Goal: Task Accomplishment & Management: Complete application form

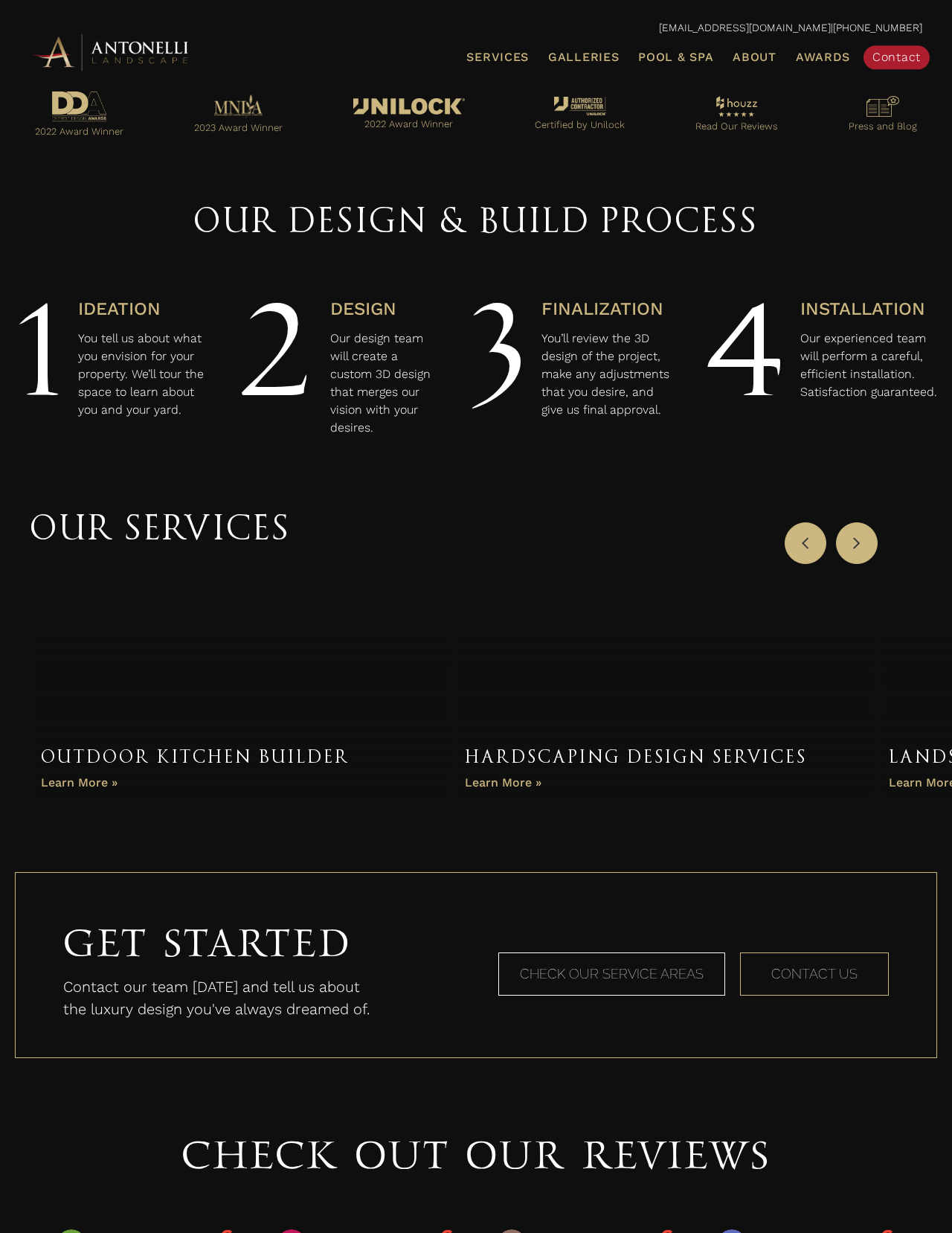
scroll to position [536, 0]
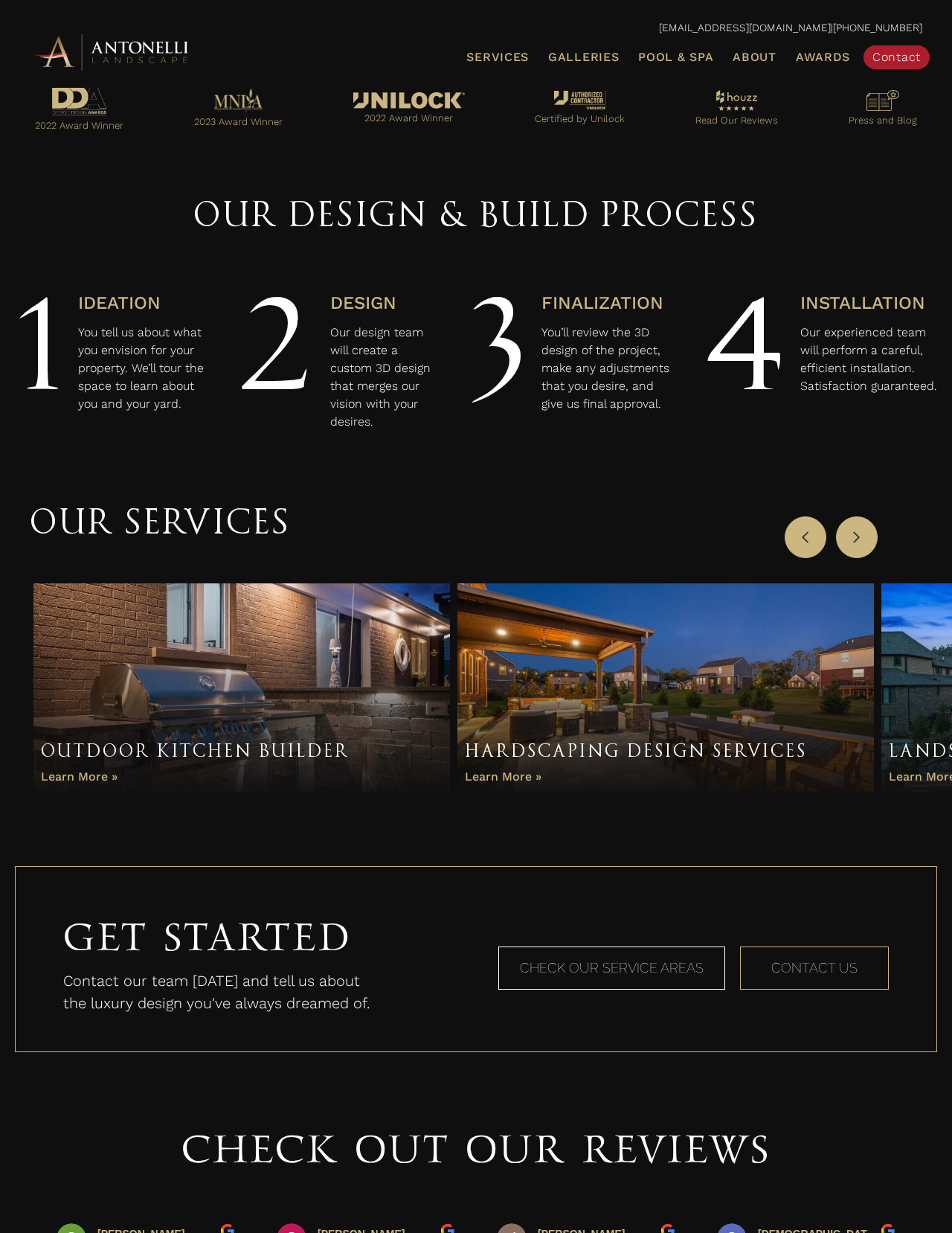
click at [609, 790] on span "Contact Us" at bounding box center [814, 967] width 86 height 16
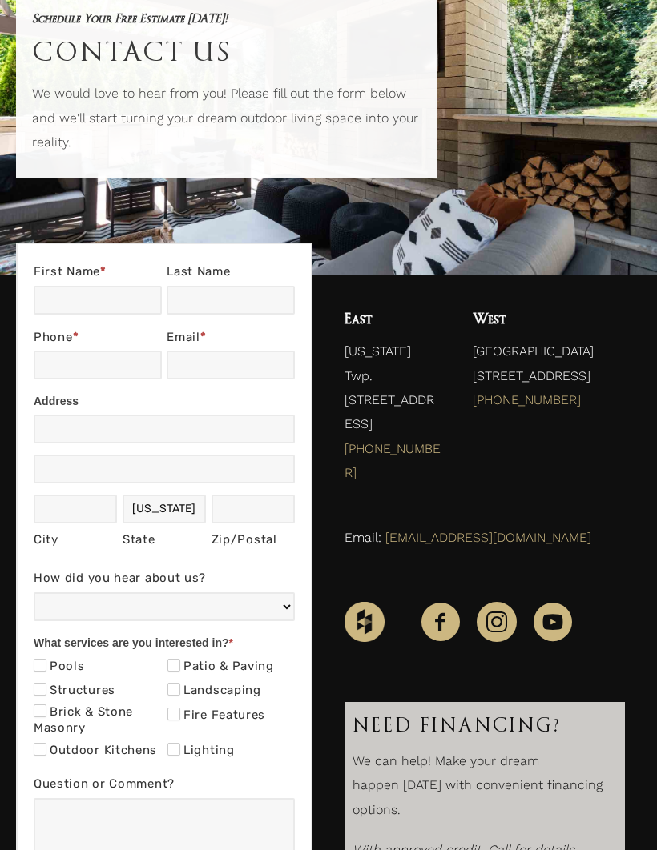
scroll to position [146, 0]
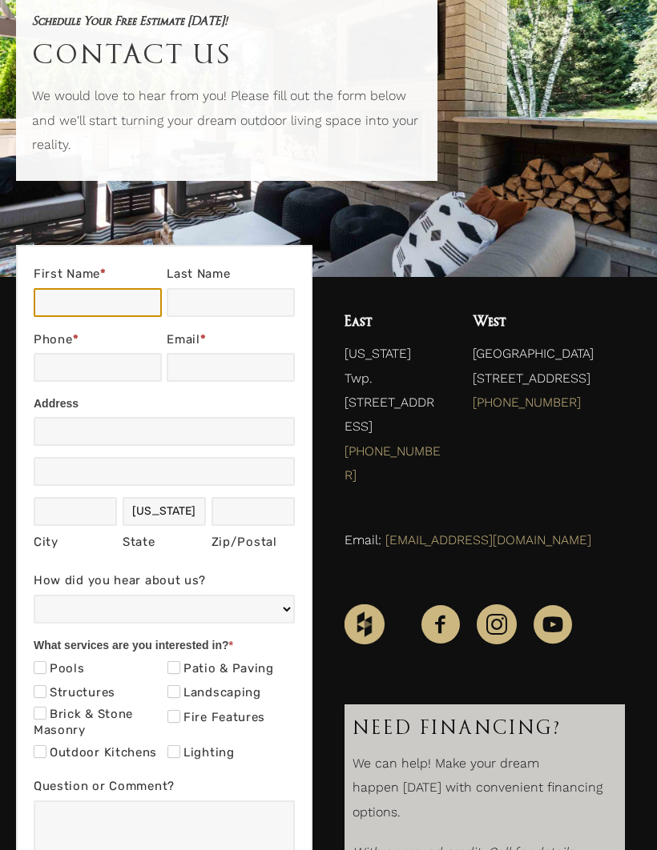
click at [138, 308] on input "First Name *" at bounding box center [98, 302] width 128 height 29
type input "Jon"
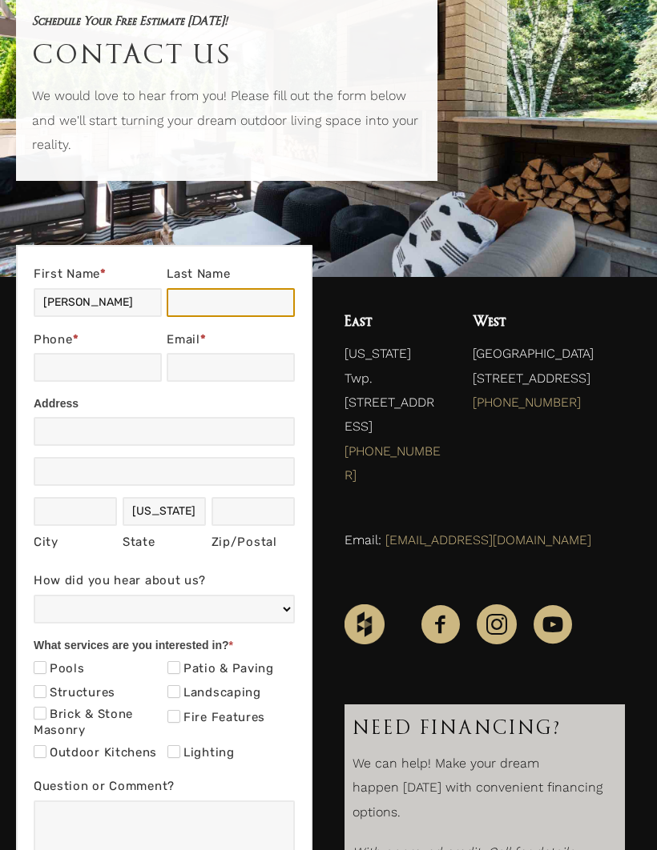
click at [243, 302] on input "Last Name" at bounding box center [231, 302] width 128 height 29
type input "Freeman"
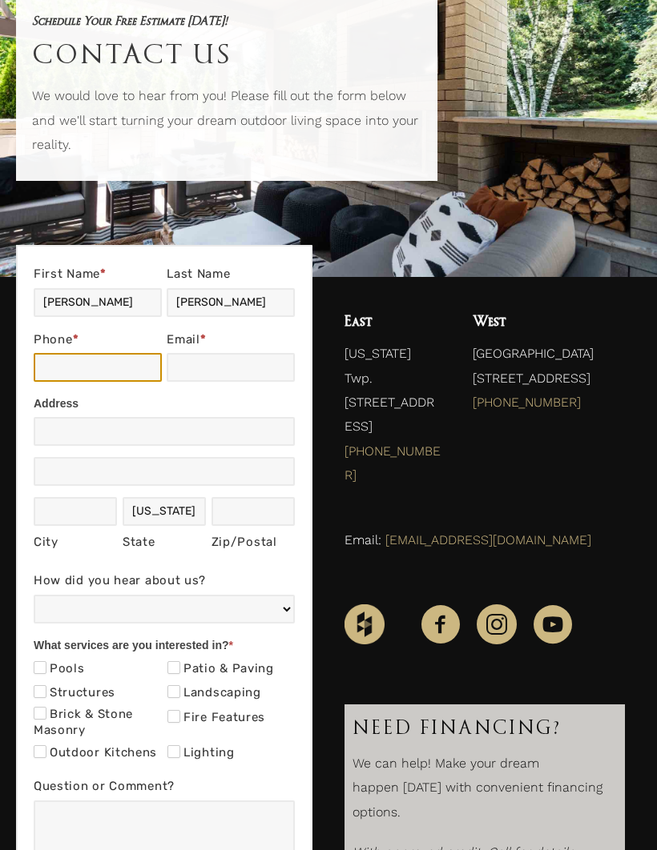
click at [126, 363] on input "Phone *" at bounding box center [98, 367] width 128 height 29
type input "2488303902"
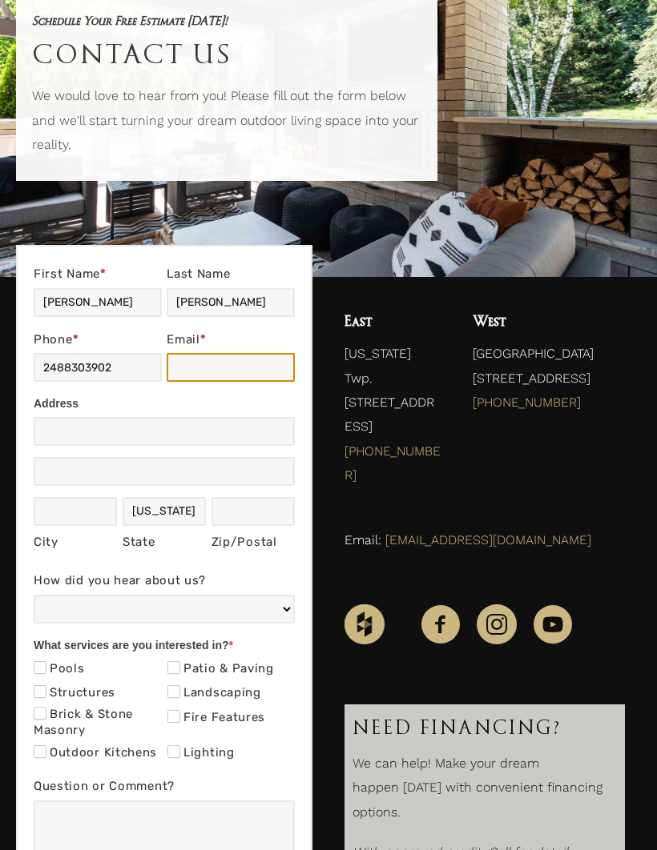
click at [256, 364] on input "Email *" at bounding box center [231, 367] width 128 height 29
type input "jonfreeman19@gmail.com"
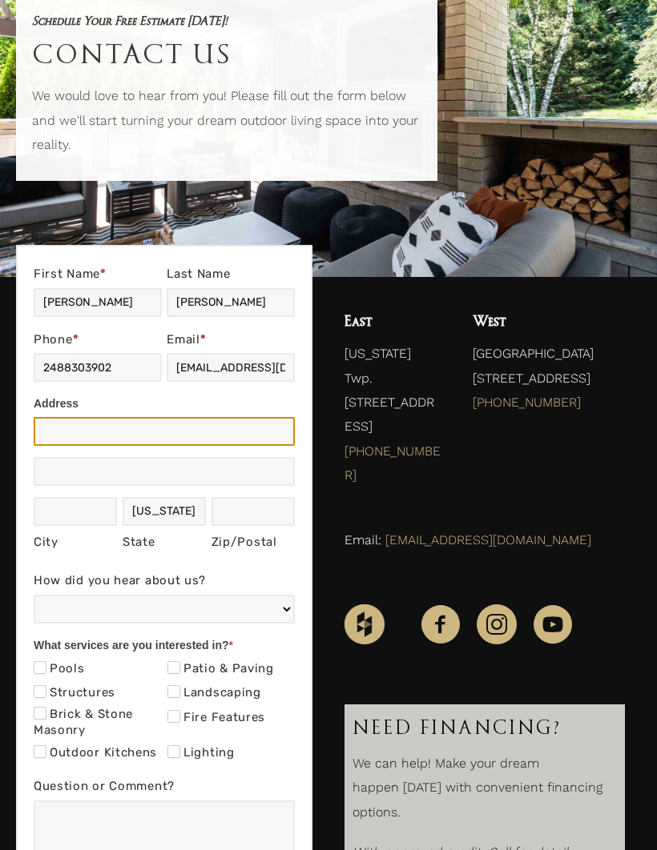
click at [227, 422] on input "Address" at bounding box center [164, 431] width 261 height 29
type input "554 N. Glengarry Road"
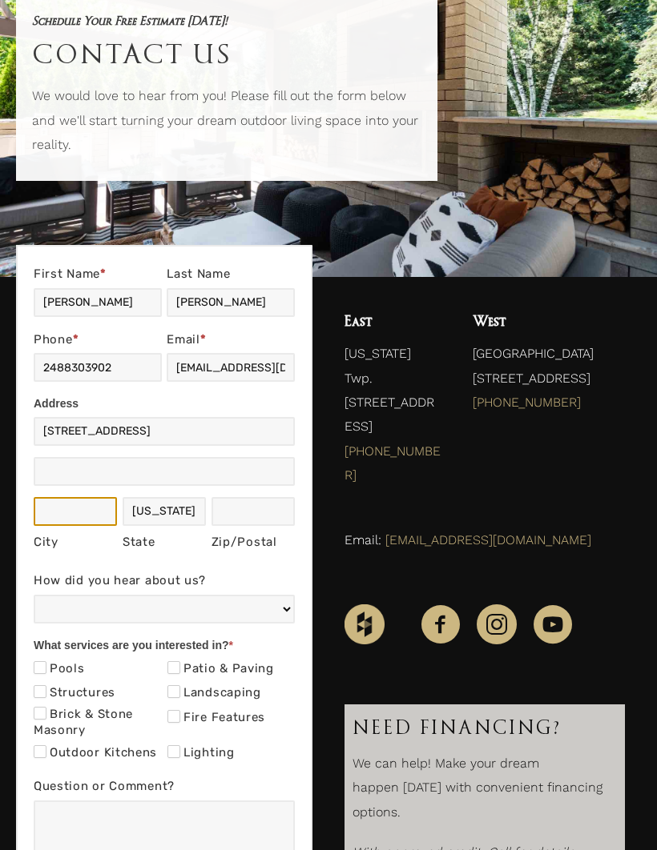
click at [94, 512] on input "City" at bounding box center [75, 511] width 83 height 29
type input "Bloomfield Hills"
click at [263, 513] on input "Zip/Postal" at bounding box center [252, 511] width 83 height 29
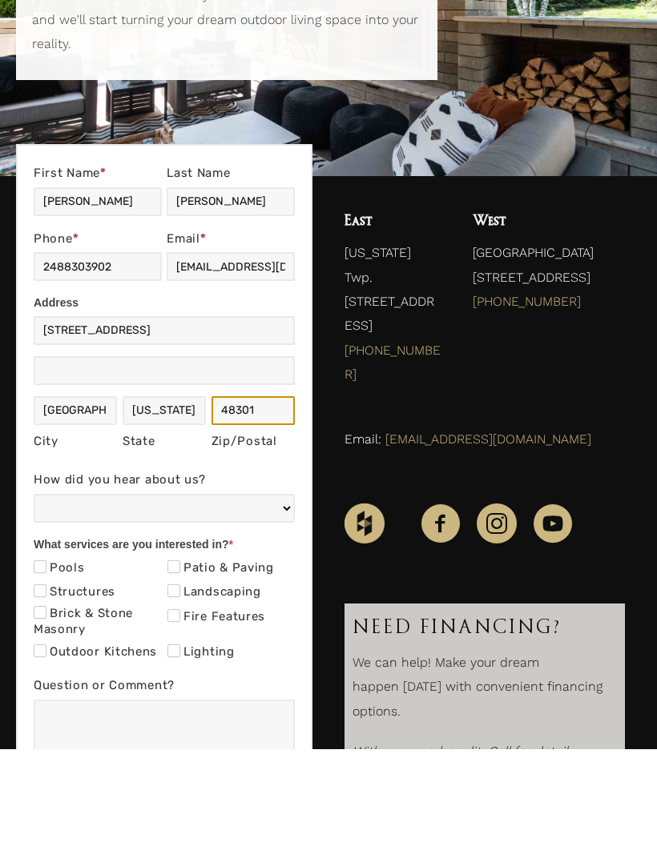
type input "48301"
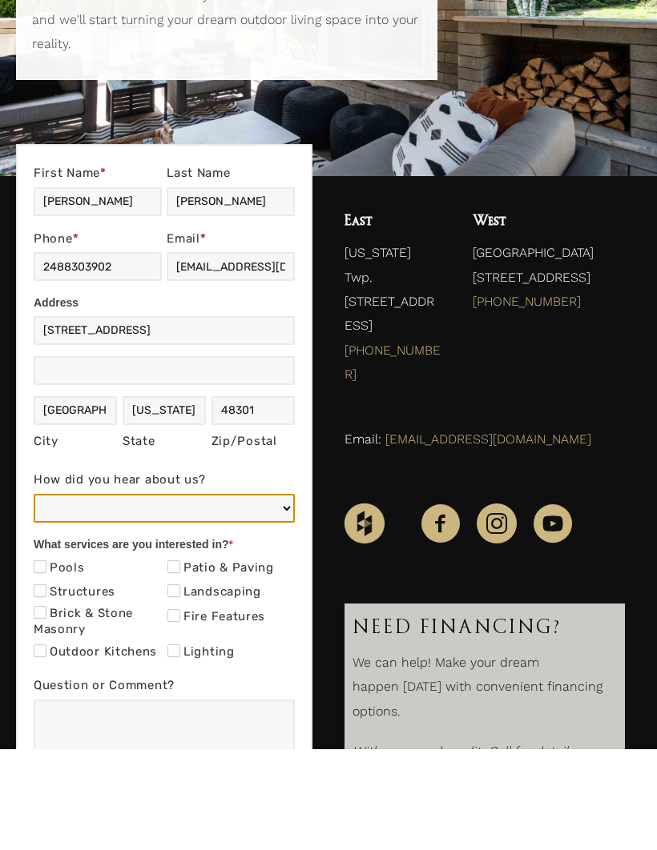
click at [244, 595] on select "Web/Google Search Social Media (e.g. Facebook, Instagram, LinkedIn) Referral (F…" at bounding box center [164, 609] width 261 height 29
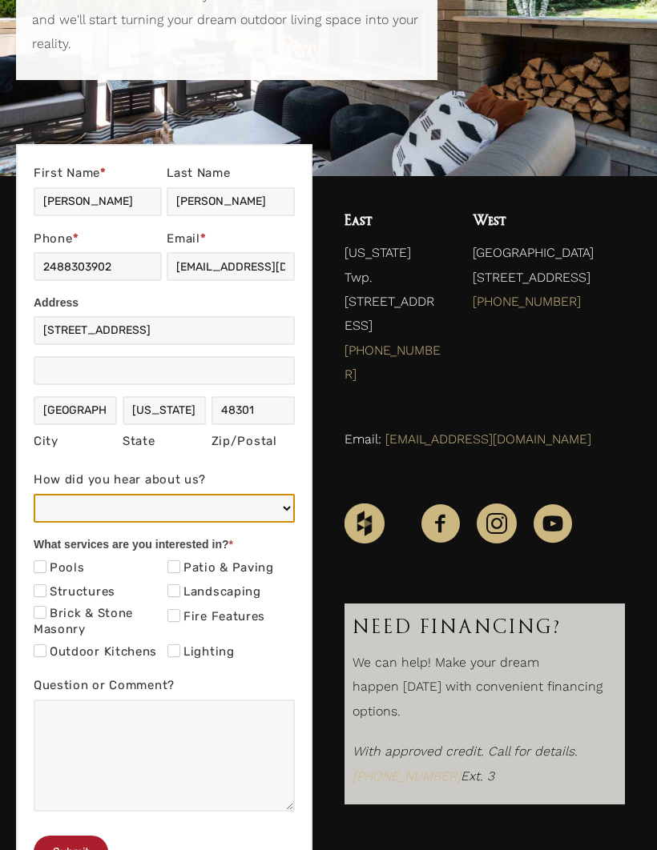
select select "Referral (Friend, Colleague, or Client)"
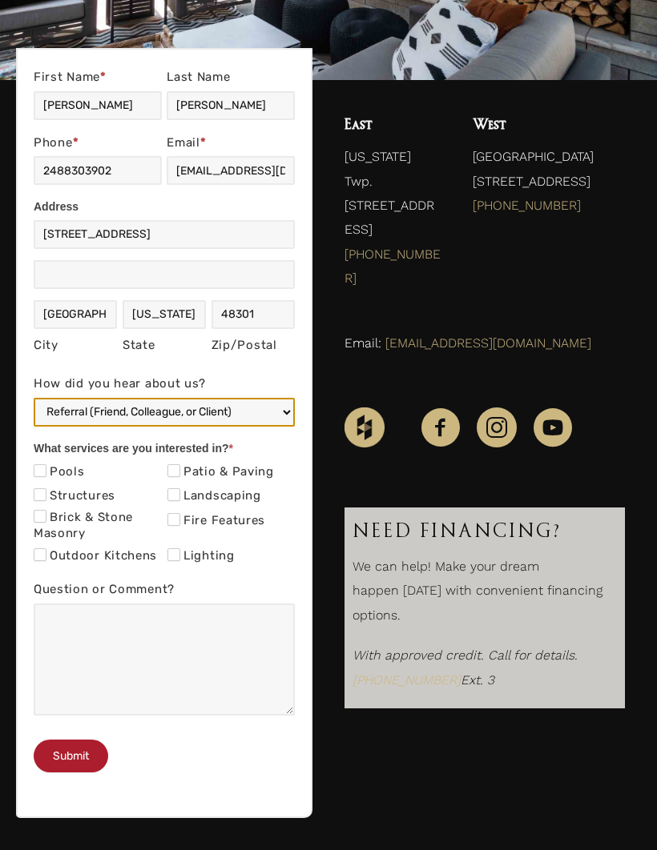
scroll to position [343, 0]
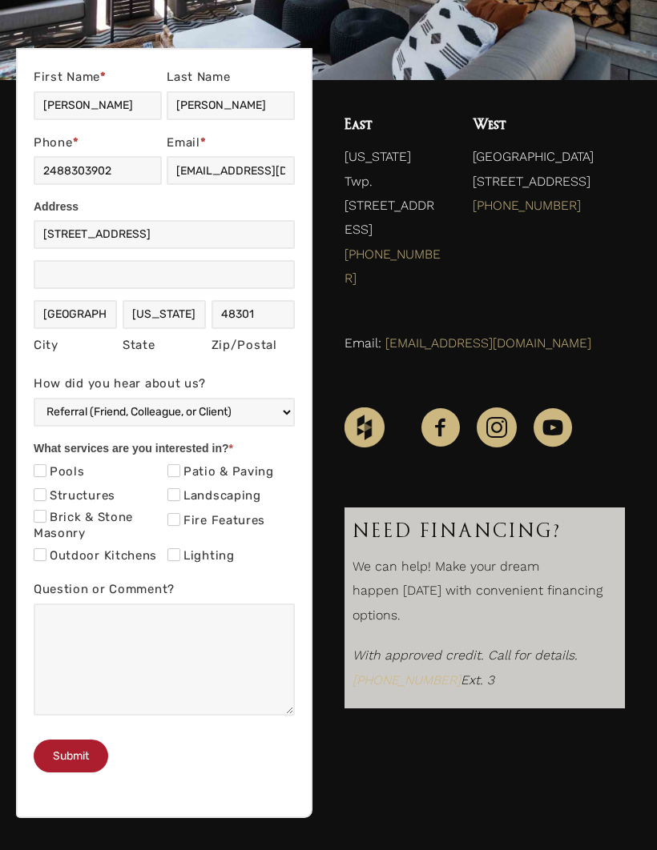
click at [177, 473] on input "Patio & Paving" at bounding box center [173, 470] width 13 height 13
checkbox input "true"
click at [180, 493] on input "Landscaping" at bounding box center [173, 494] width 13 height 13
checkbox input "true"
click at [178, 513] on input "Fire Features" at bounding box center [173, 519] width 13 height 13
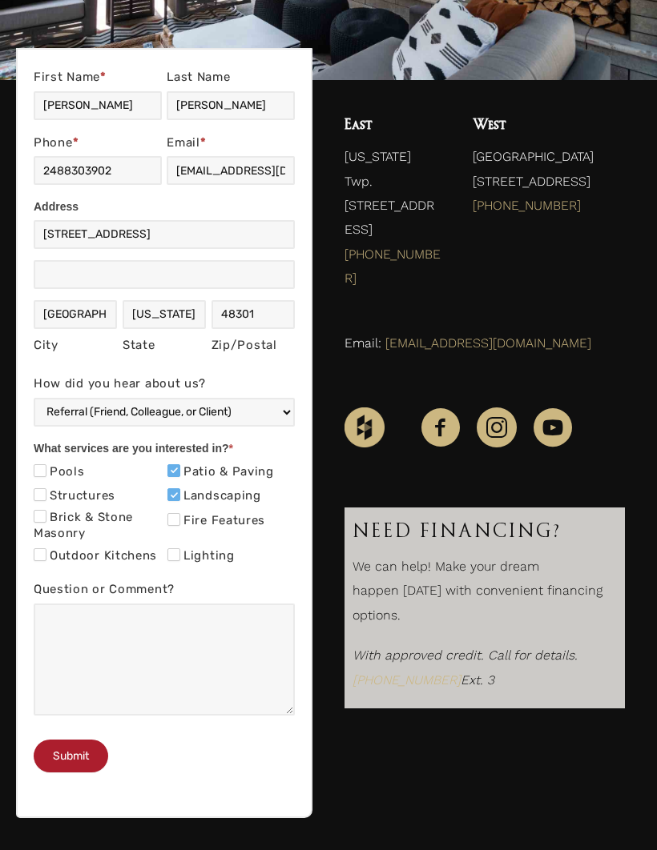
checkbox input "true"
click at [44, 548] on input "Outdoor Kitchens" at bounding box center [40, 554] width 13 height 13
checkbox input "true"
click at [89, 773] on button "Submit" at bounding box center [71, 756] width 74 height 33
